Goal: Task Accomplishment & Management: Complete application form

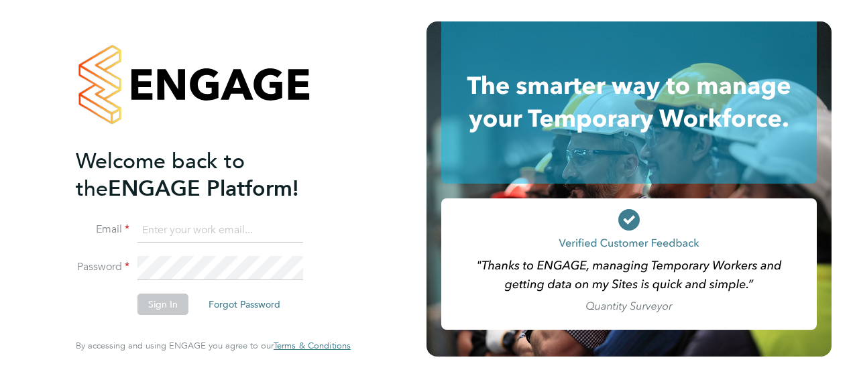
click at [186, 227] on input at bounding box center [221, 231] width 166 height 24
type input "gemma.ladgrove@hays.com"
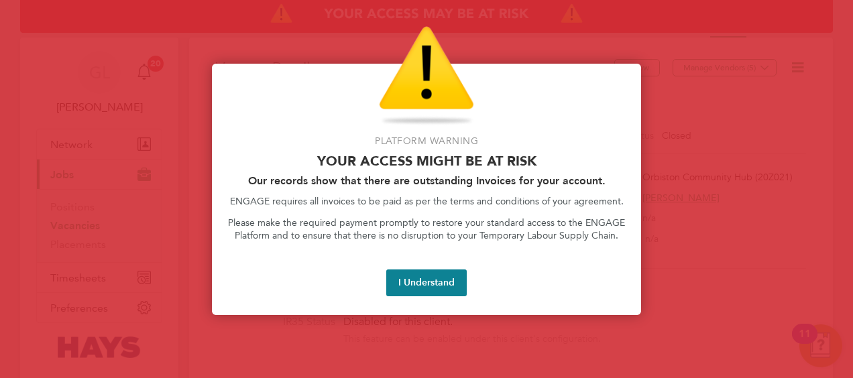
click at [448, 279] on button "I Understand" at bounding box center [426, 283] width 80 height 27
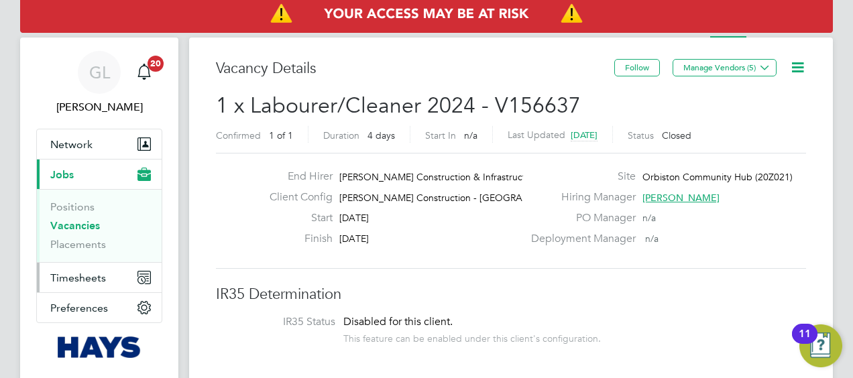
click at [87, 281] on span "Timesheets" at bounding box center [78, 278] width 56 height 13
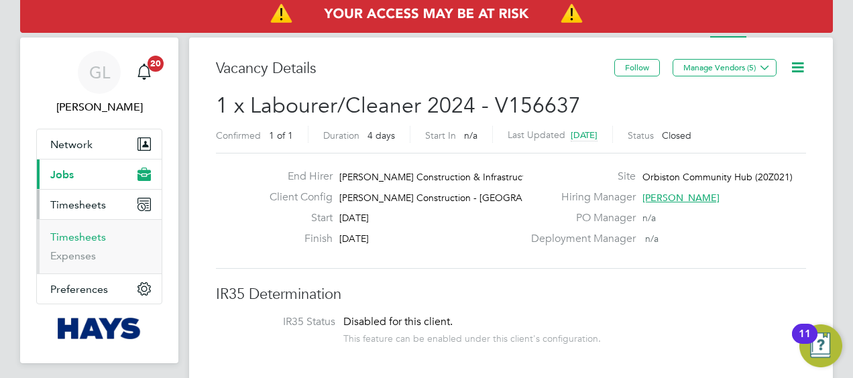
click at [78, 237] on link "Timesheets" at bounding box center [78, 237] width 56 height 13
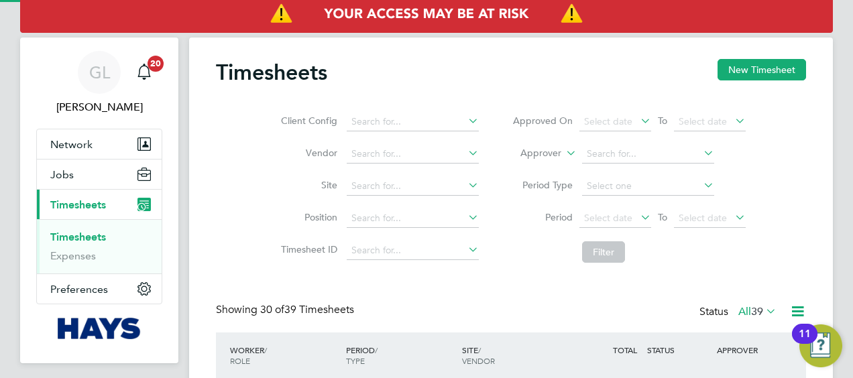
scroll to position [45, 116]
click at [765, 73] on button "New Timesheet" at bounding box center [762, 69] width 89 height 21
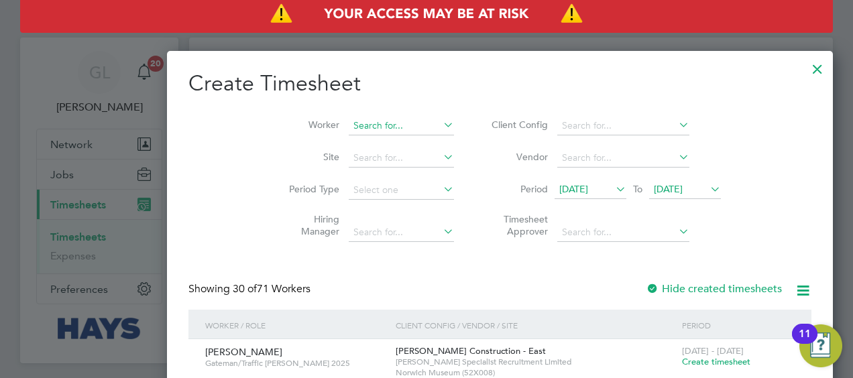
click at [349, 129] on input at bounding box center [401, 126] width 105 height 19
type input "w"
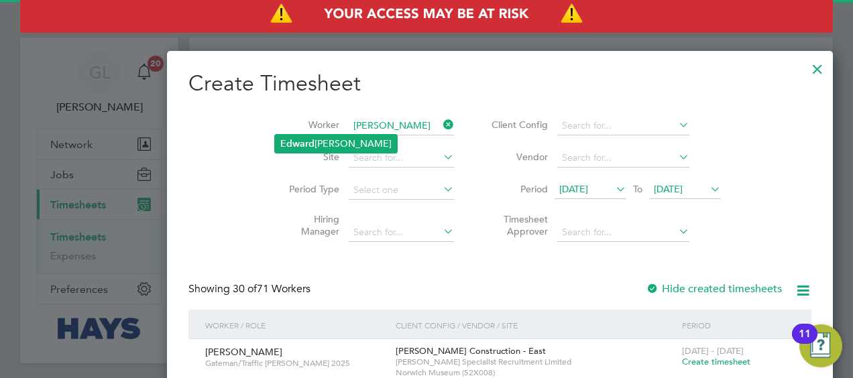
click at [324, 136] on li "Ed wa [PERSON_NAME]" at bounding box center [336, 144] width 122 height 18
type input "[PERSON_NAME]"
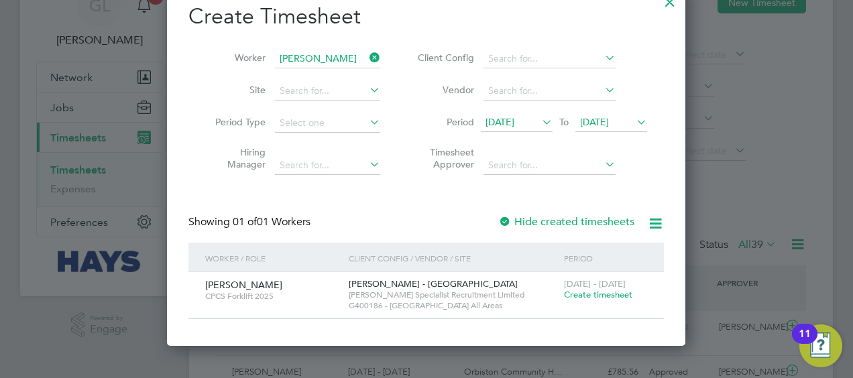
drag, startPoint x: 581, startPoint y: 298, endPoint x: 469, endPoint y: 316, distance: 113.5
click at [581, 298] on span "Create timesheet" at bounding box center [598, 294] width 68 height 11
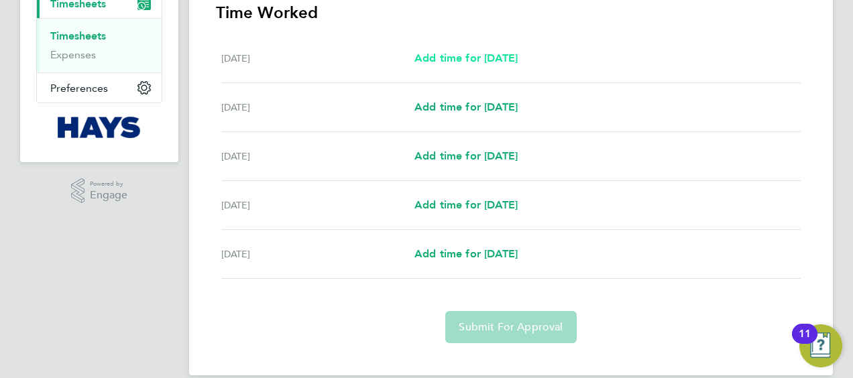
click at [475, 60] on span "Add time for [DATE]" at bounding box center [466, 58] width 103 height 13
select select "30"
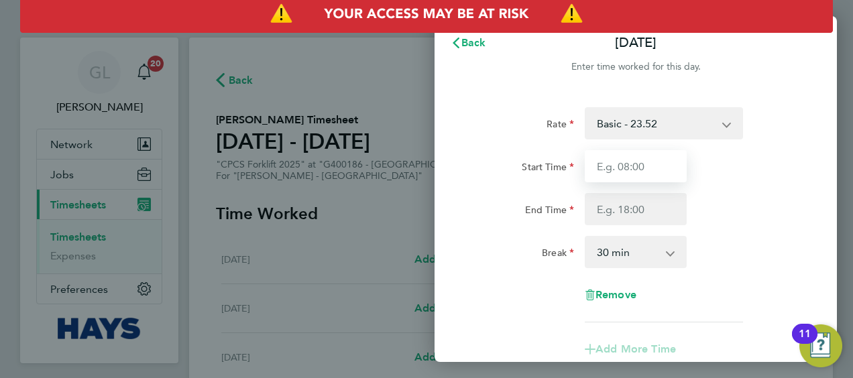
click at [635, 155] on input "Start Time" at bounding box center [636, 166] width 102 height 32
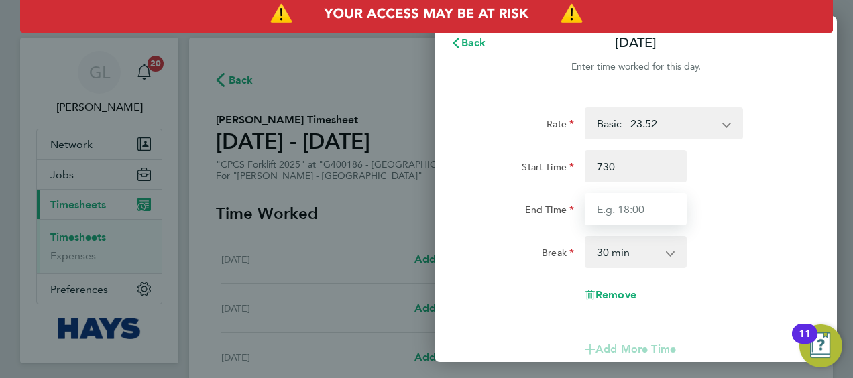
type input "07:30"
type input "16:00"
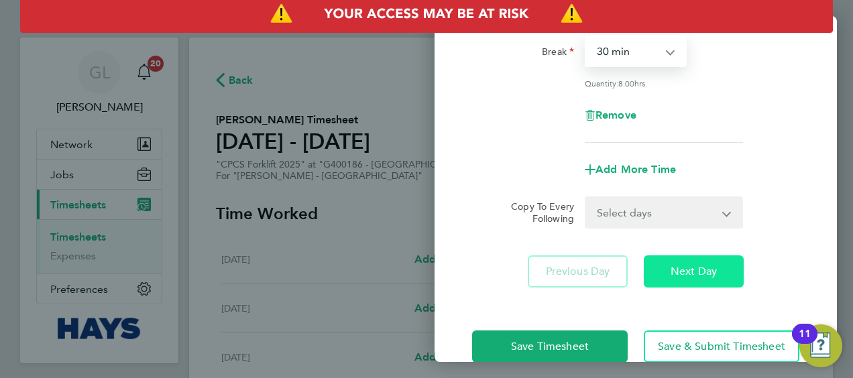
click at [691, 278] on button "Next Day" at bounding box center [694, 272] width 100 height 32
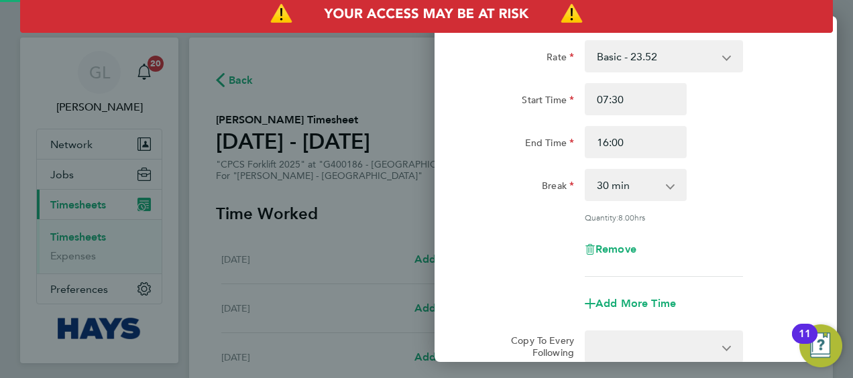
select select "30"
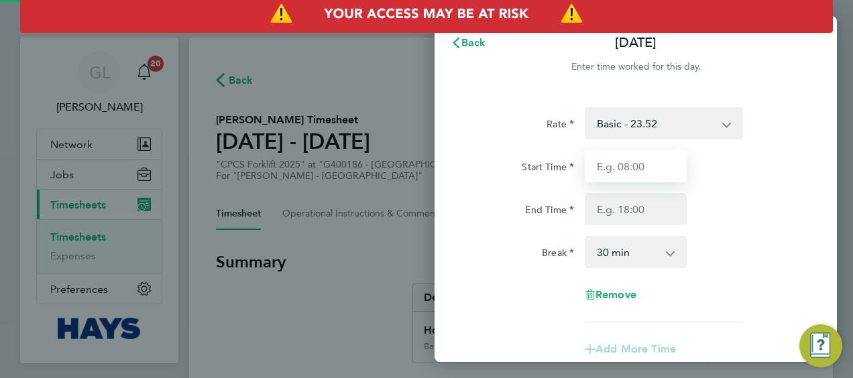
click at [633, 166] on input "Start Time" at bounding box center [636, 166] width 102 height 32
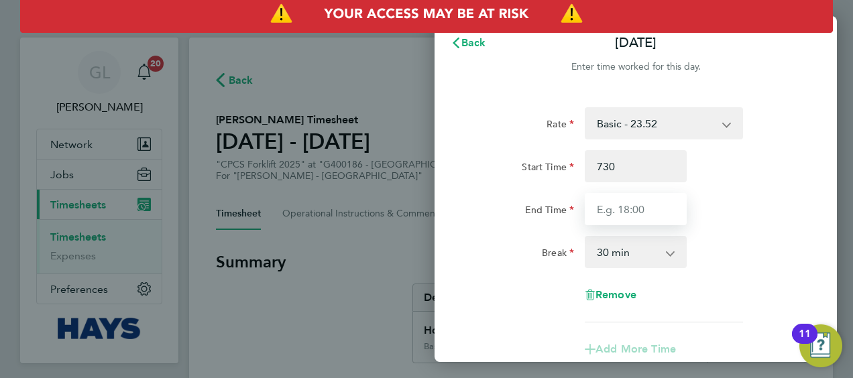
type input "07:30"
type input "16:00"
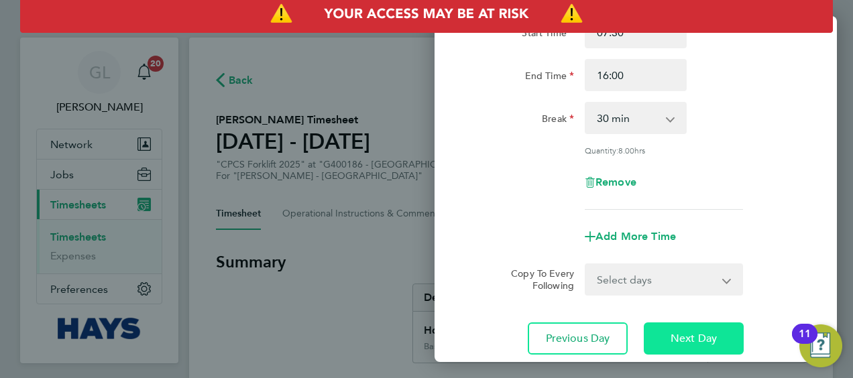
click at [700, 332] on span "Next Day" at bounding box center [694, 338] width 46 height 13
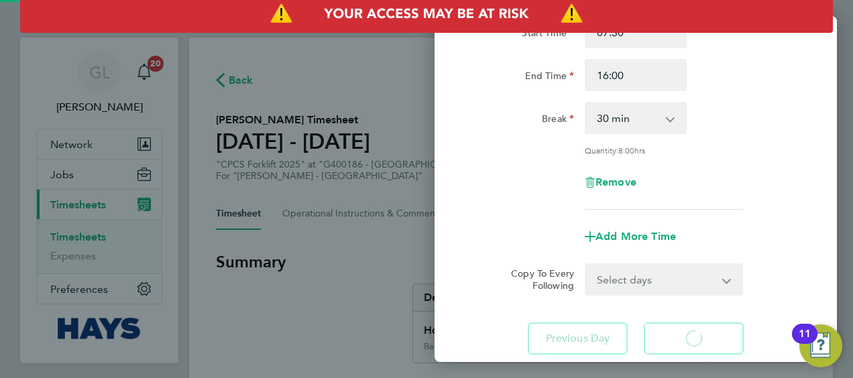
select select "30"
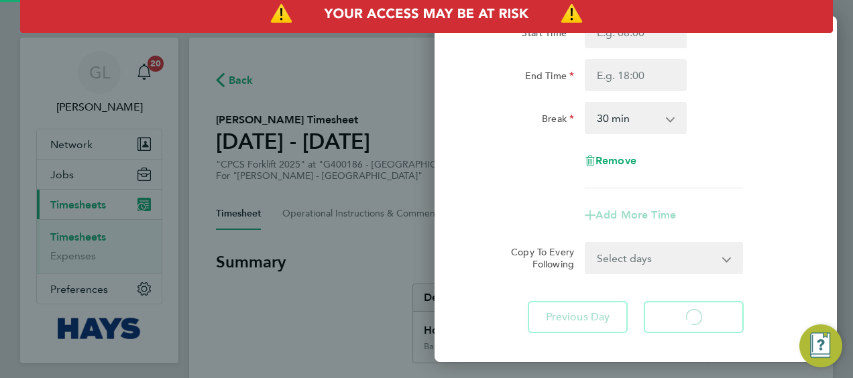
select select "30"
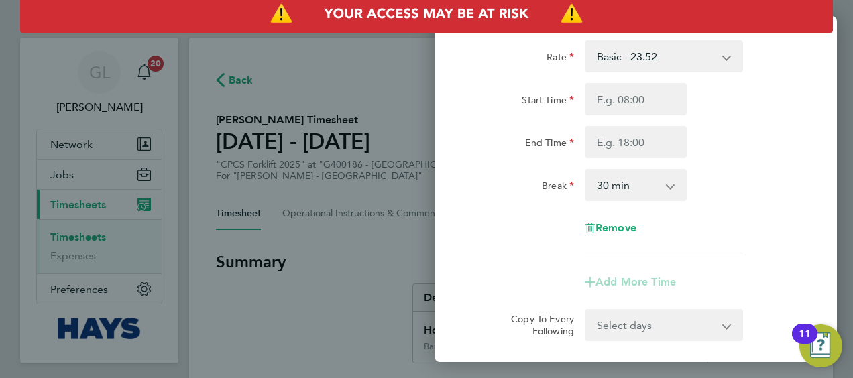
click at [624, 121] on div "Start Time End Time" at bounding box center [636, 120] width 338 height 75
click at [623, 98] on input "Start Time" at bounding box center [636, 99] width 102 height 32
type input "07:30"
type input "16:00"
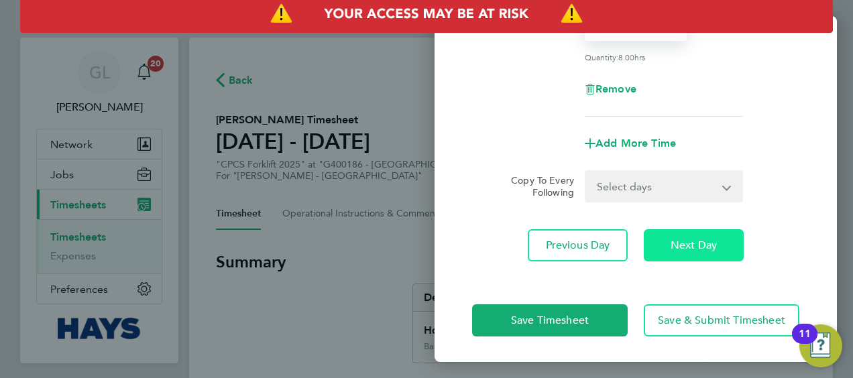
click at [690, 246] on span "Next Day" at bounding box center [694, 245] width 46 height 13
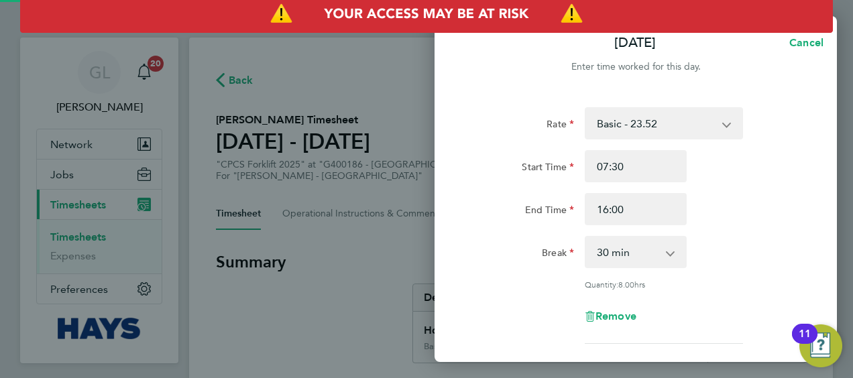
select select "30"
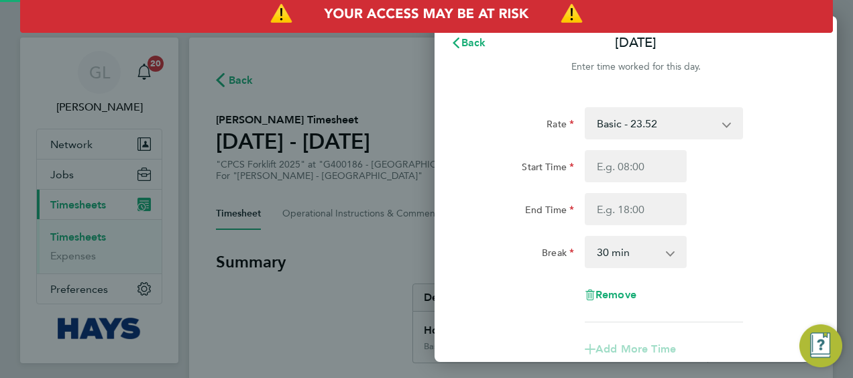
select select "30"
click at [634, 164] on input "Start Time" at bounding box center [636, 166] width 102 height 32
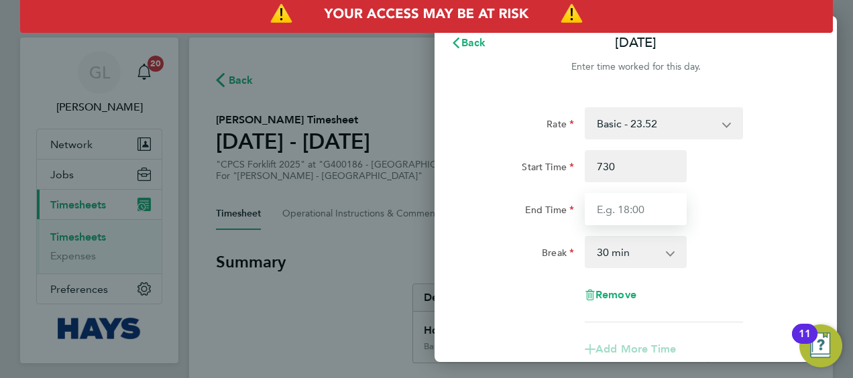
type input "07:30"
type input "4"
type input "16:00"
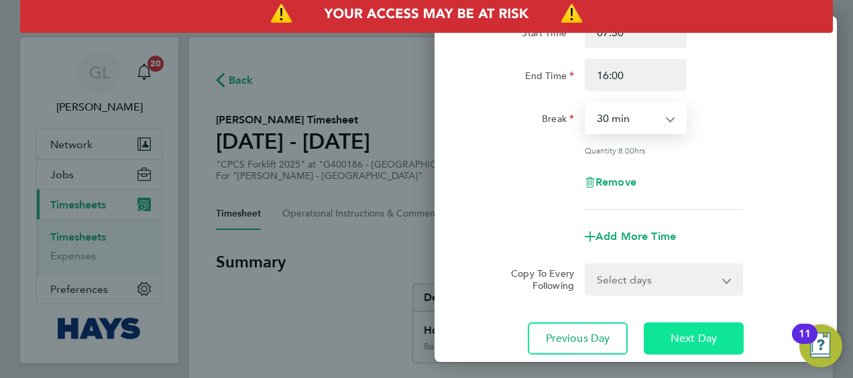
click at [694, 333] on span "Next Day" at bounding box center [694, 338] width 46 height 13
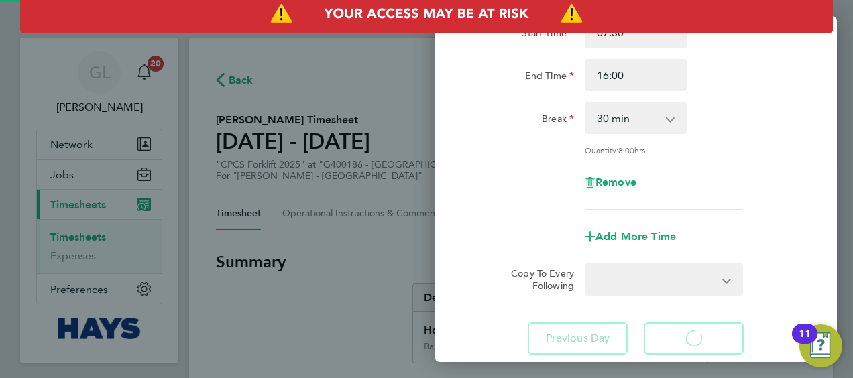
select select "30"
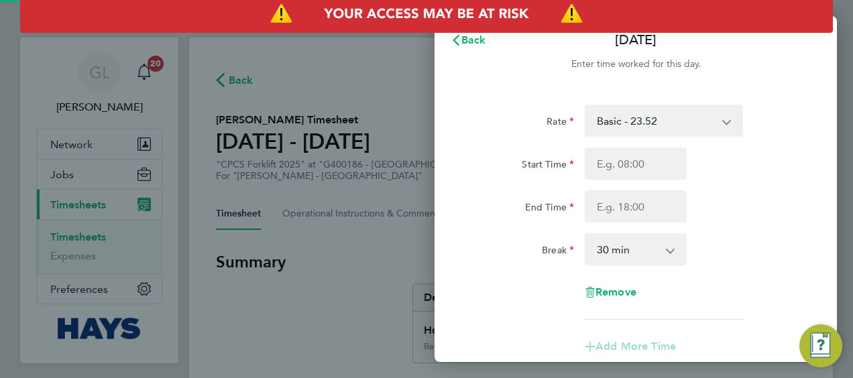
select select "30"
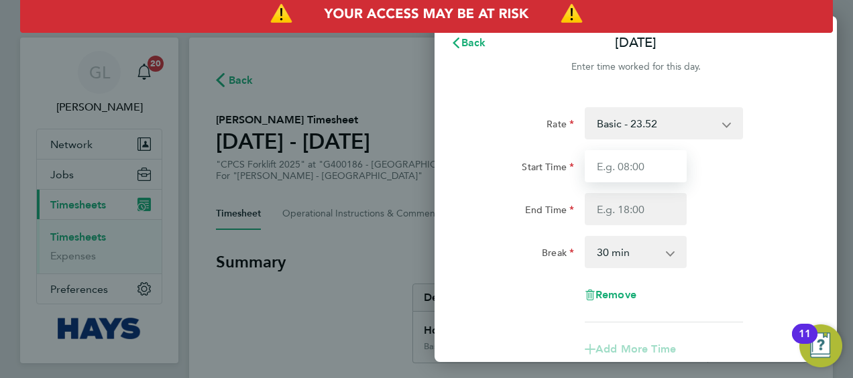
click at [632, 171] on input "Start Time" at bounding box center [636, 166] width 102 height 32
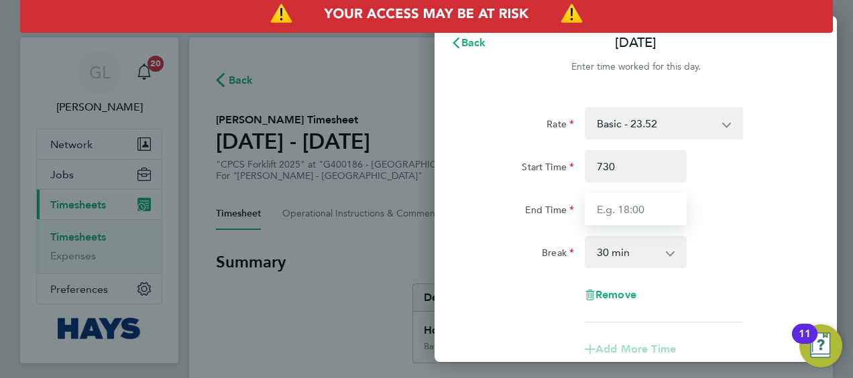
type input "07:30"
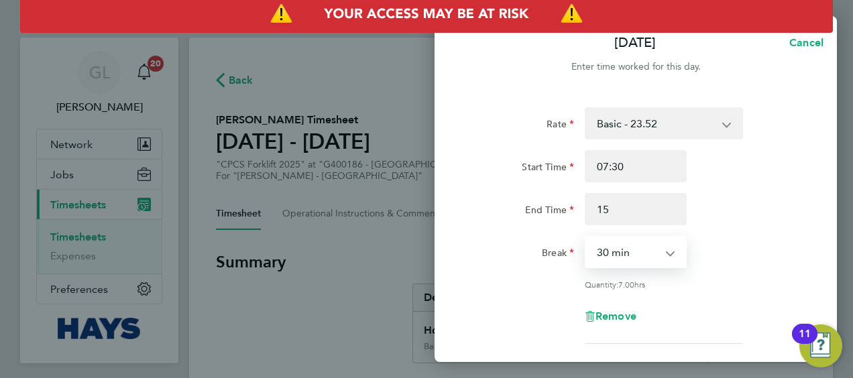
type input "15:00"
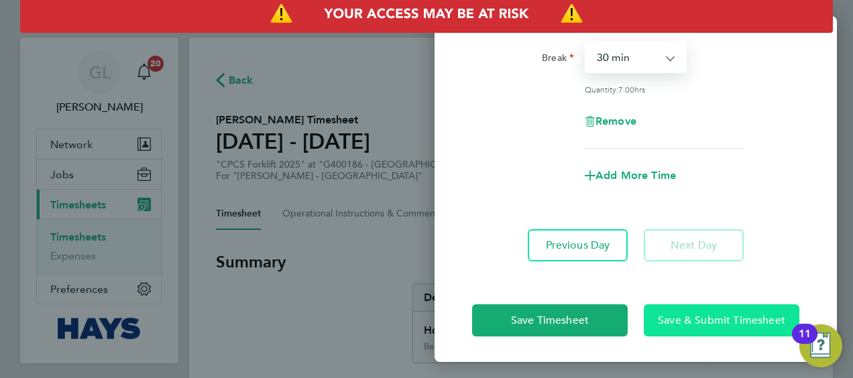
click at [678, 315] on span "Save & Submit Timesheet" at bounding box center [721, 320] width 127 height 13
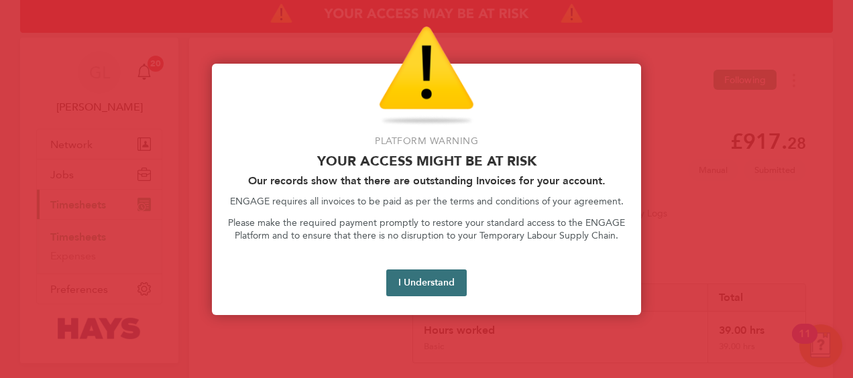
click at [423, 280] on button "I Understand" at bounding box center [426, 283] width 80 height 27
